Goal: Task Accomplishment & Management: Use online tool/utility

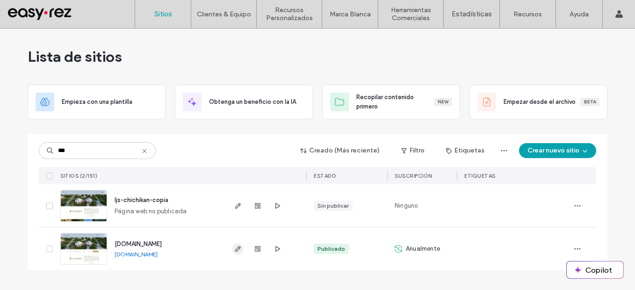
type input "***"
click at [239, 245] on icon "button" at bounding box center [237, 248] width 7 height 7
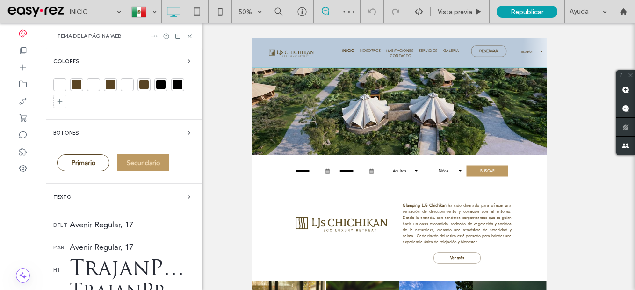
scroll to position [94, 0]
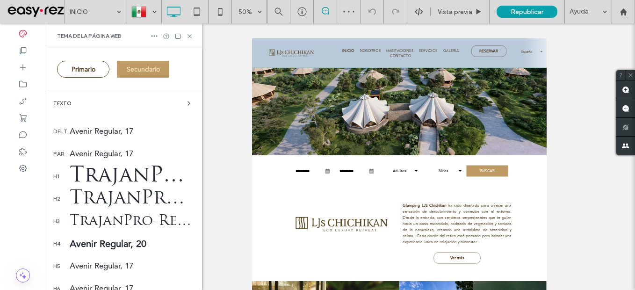
click at [108, 171] on div "TrajanPro-Regular, 50" at bounding box center [132, 176] width 125 height 25
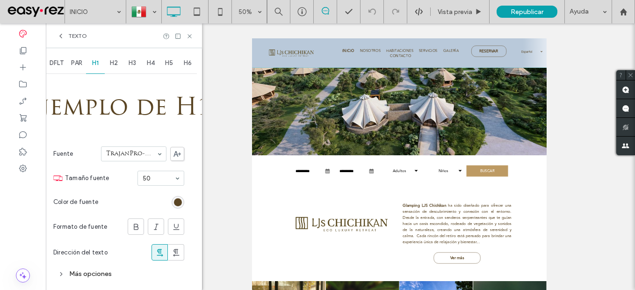
scroll to position [3, 0]
click at [181, 155] on icon at bounding box center [177, 154] width 7 height 6
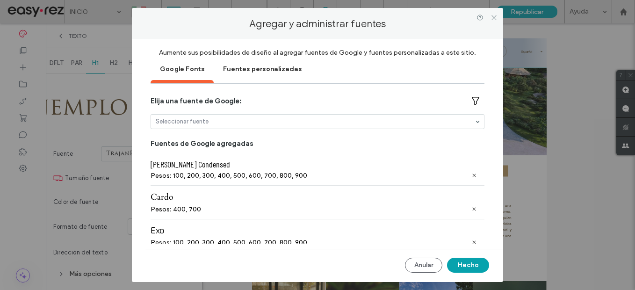
click at [237, 76] on div "Fuentes personalizadas" at bounding box center [262, 68] width 97 height 23
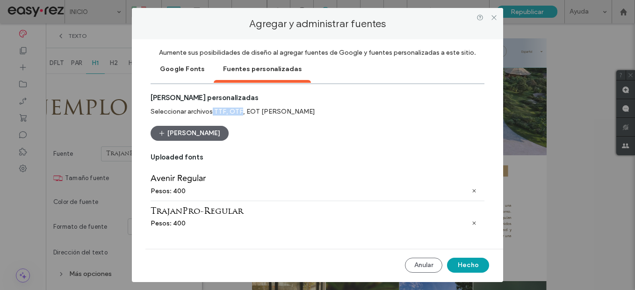
drag, startPoint x: 213, startPoint y: 112, endPoint x: 241, endPoint y: 111, distance: 28.1
click at [241, 111] on div "Seleccionar archivos TTF, OTF, EOT o WOFF" at bounding box center [318, 112] width 334 height 8
copy div "TTF, OTF"
click at [492, 14] on icon at bounding box center [494, 17] width 7 height 7
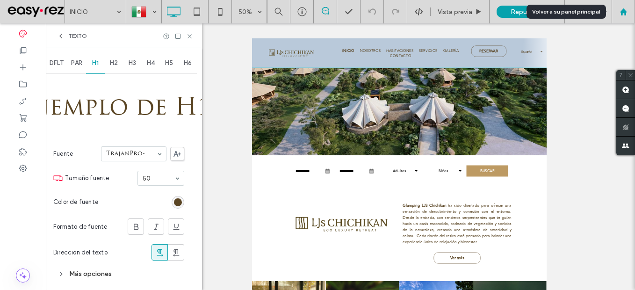
drag, startPoint x: 629, startPoint y: 11, endPoint x: 624, endPoint y: 11, distance: 5.1
click at [629, 11] on div at bounding box center [623, 12] width 22 height 8
